Goal: Check status: Check status

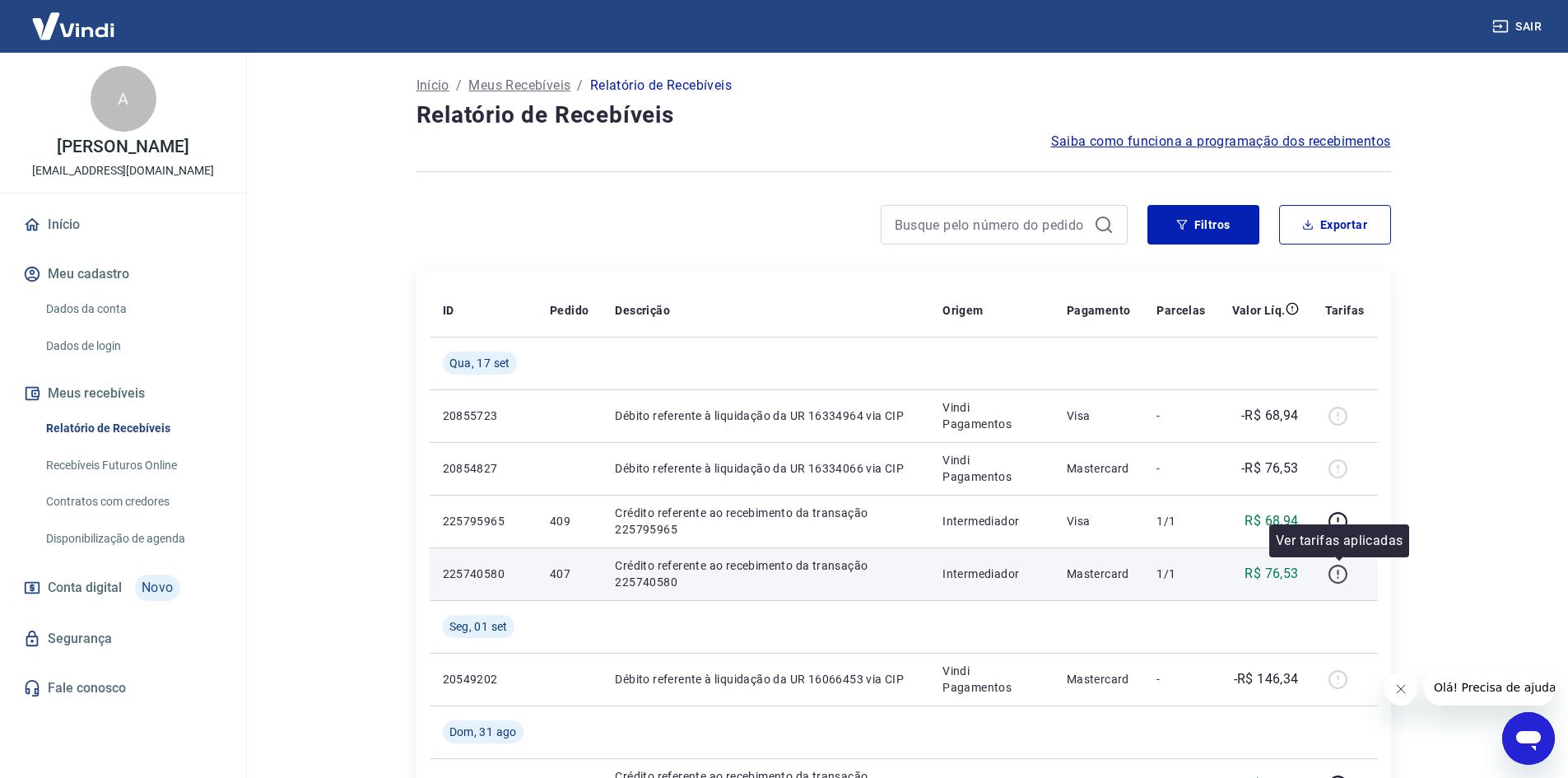
click at [1335, 572] on icon "button" at bounding box center [1338, 574] width 21 height 21
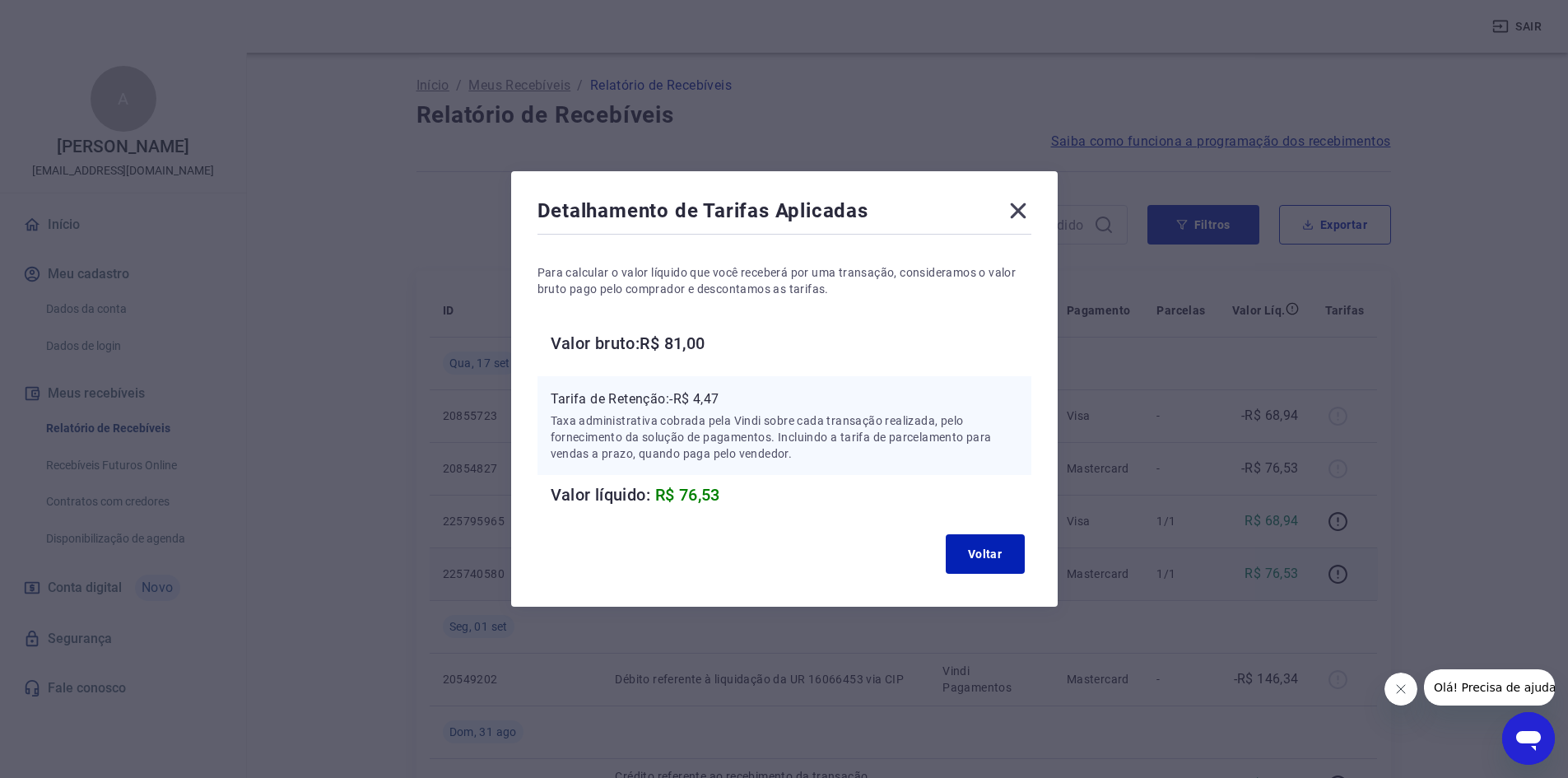
click at [1025, 206] on icon at bounding box center [1018, 211] width 16 height 16
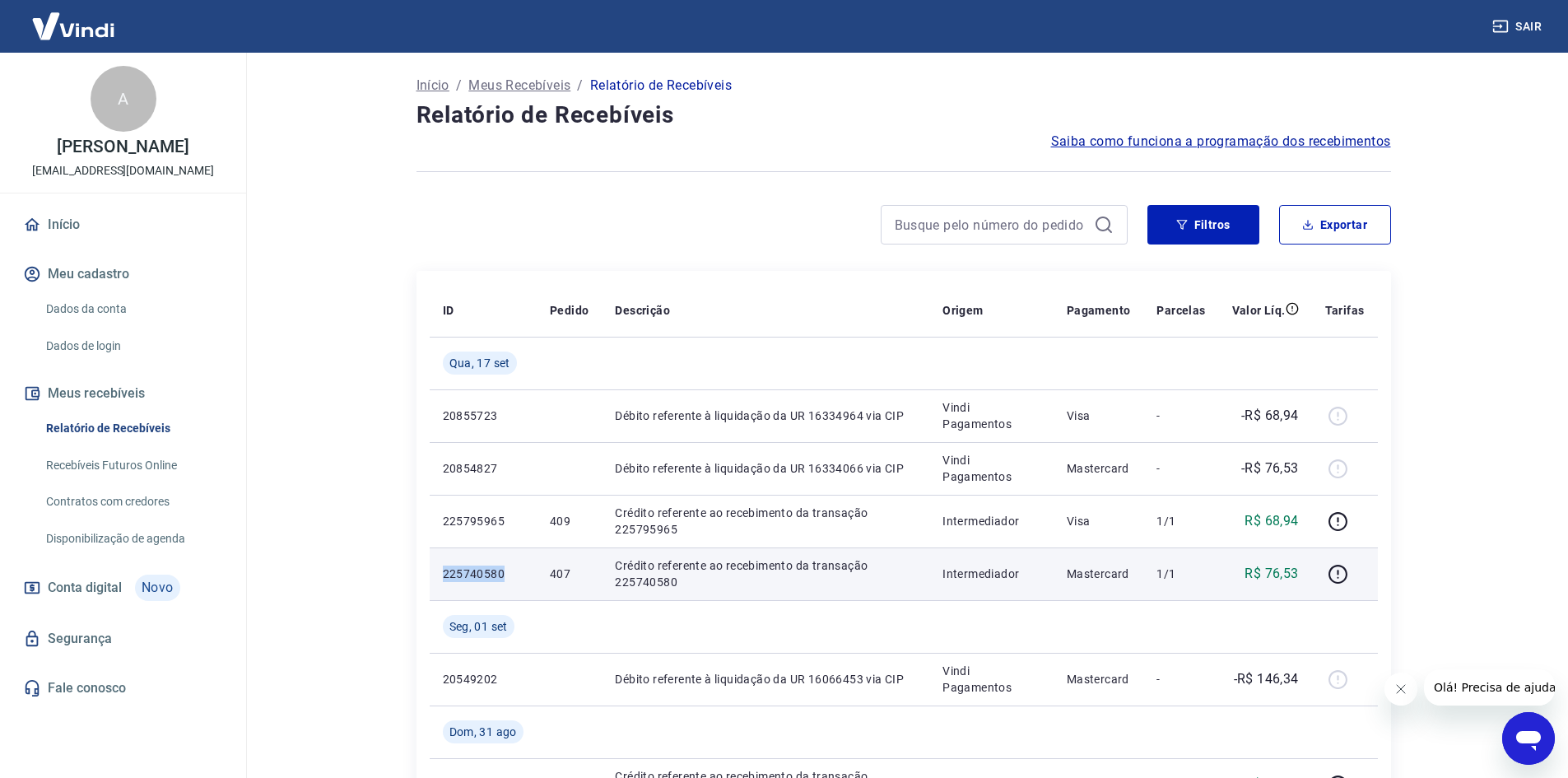
drag, startPoint x: 507, startPoint y: 575, endPoint x: 444, endPoint y: 567, distance: 63.5
click at [444, 567] on p "225740580" at bounding box center [482, 573] width 80 height 16
copy p "225740580"
click at [1333, 576] on icon "button" at bounding box center [1338, 574] width 21 height 21
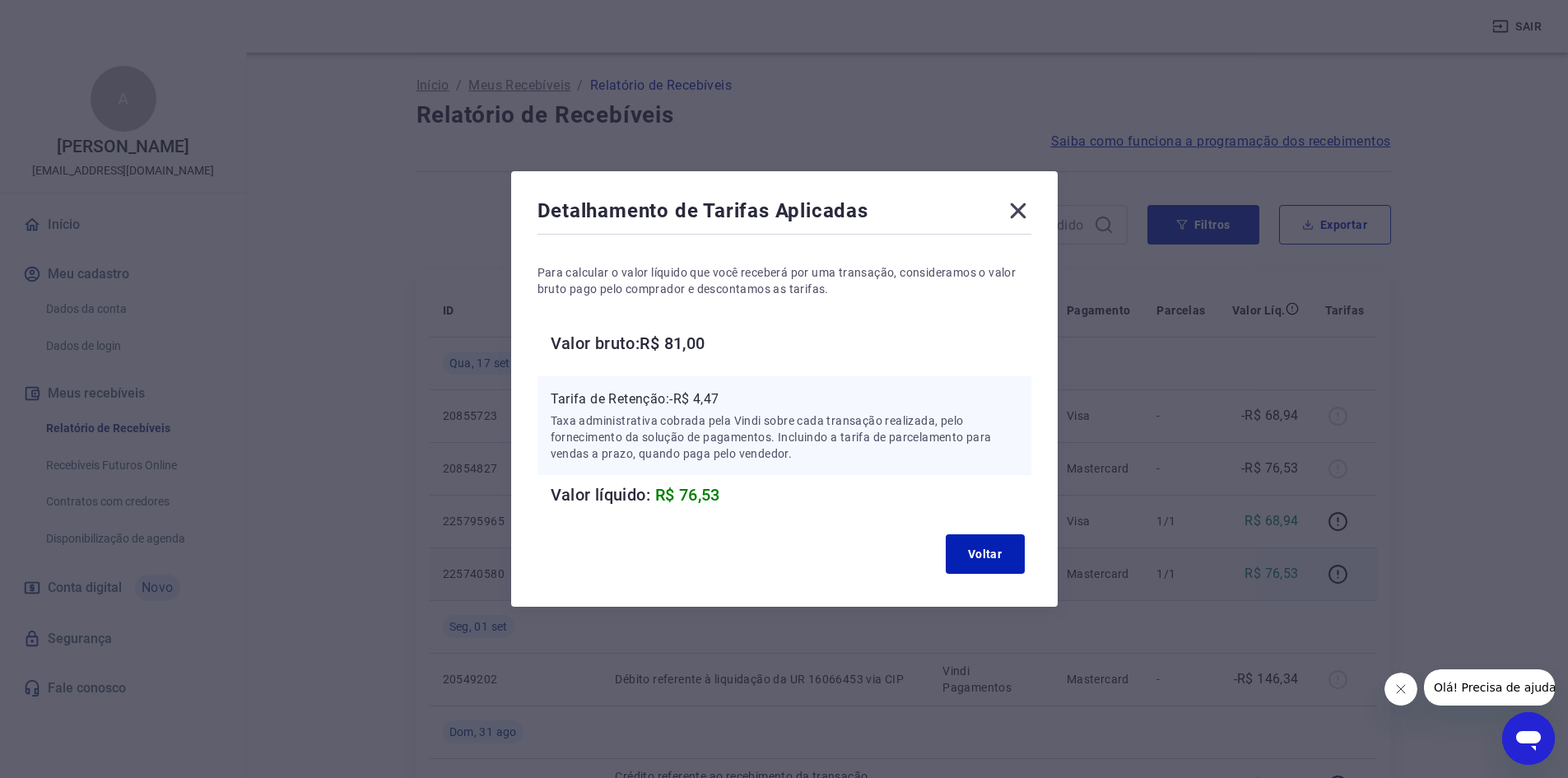
click at [1028, 210] on icon at bounding box center [1019, 211] width 26 height 26
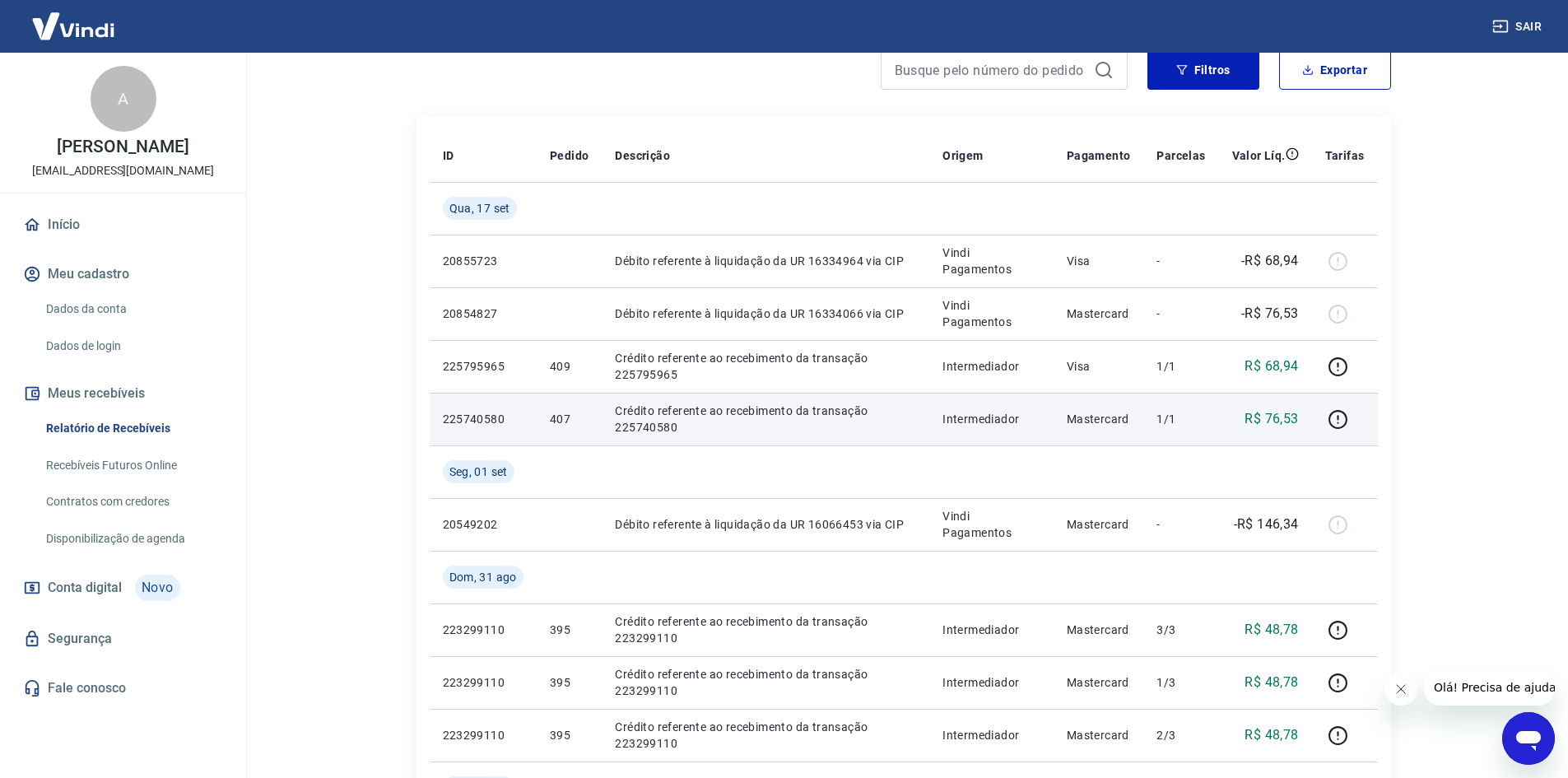
scroll to position [330, 0]
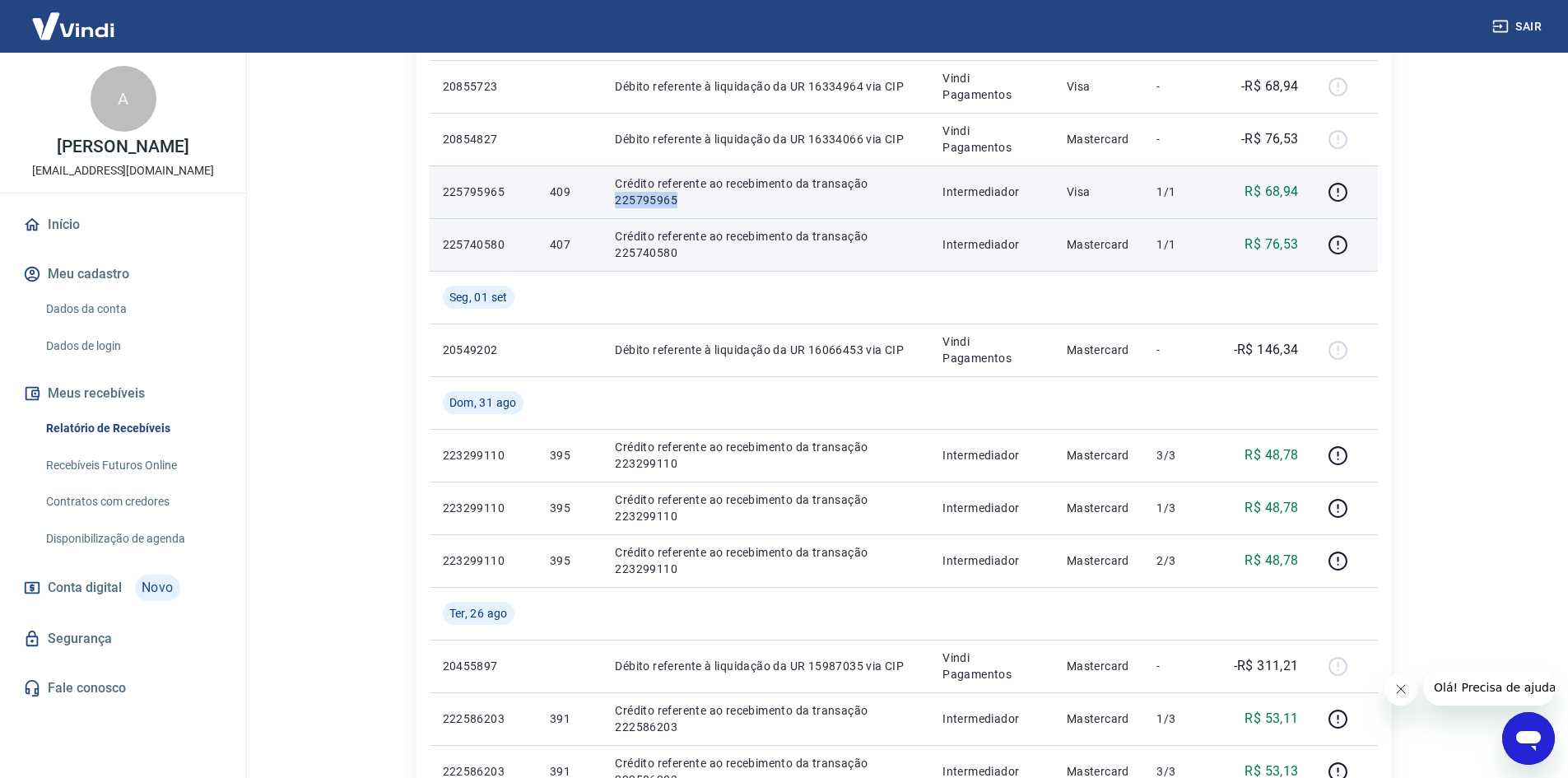
drag, startPoint x: 644, startPoint y: 205, endPoint x: 617, endPoint y: 202, distance: 27.2
click at [617, 202] on p "Crédito referente ao recebimento da transação 225795965" at bounding box center [765, 192] width 301 height 33
copy p "225795965"
click at [1341, 195] on icon "button" at bounding box center [1338, 193] width 21 height 21
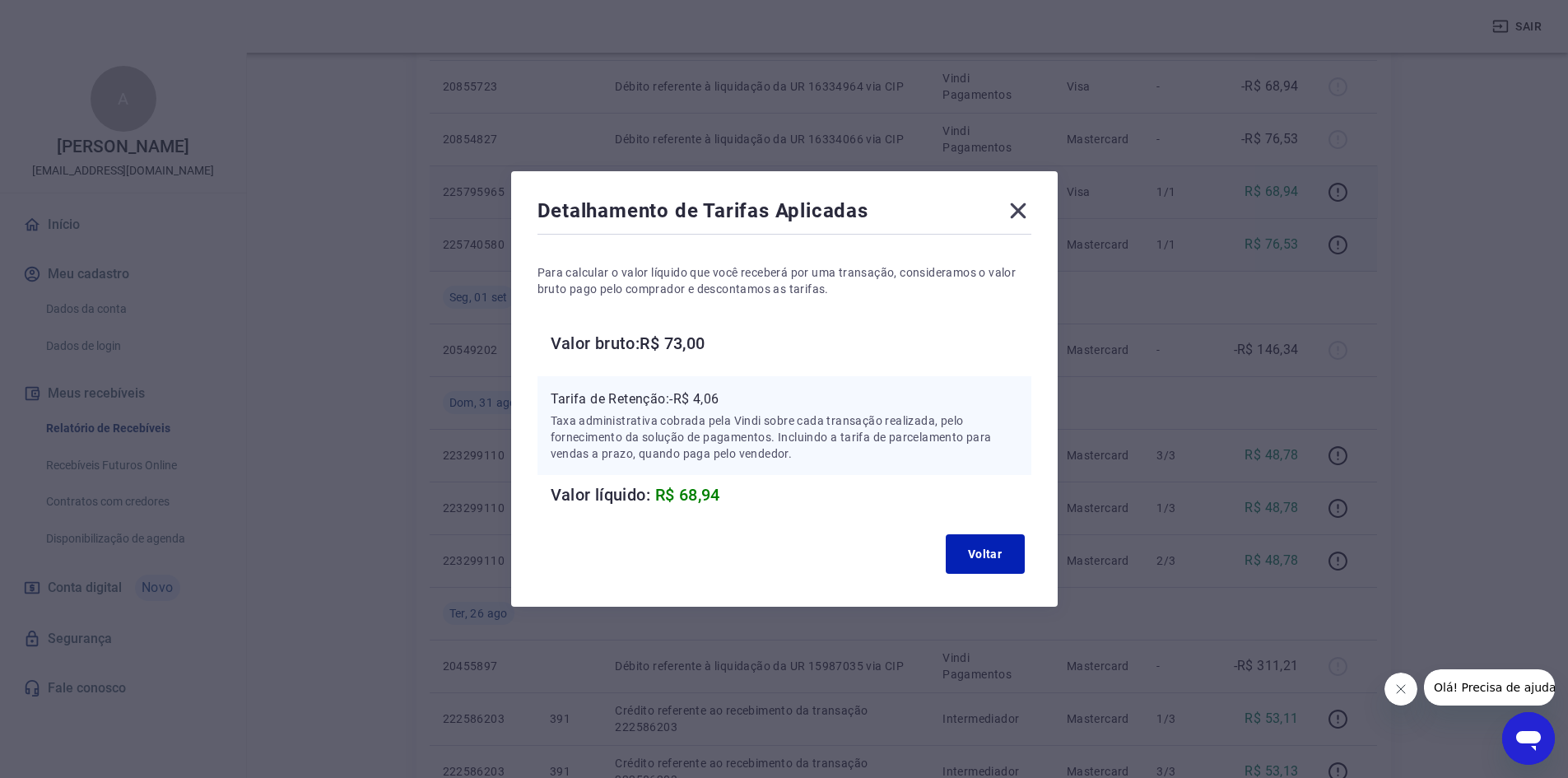
click at [1031, 213] on icon at bounding box center [1019, 211] width 26 height 26
